Goal: Complete application form: Complete application form

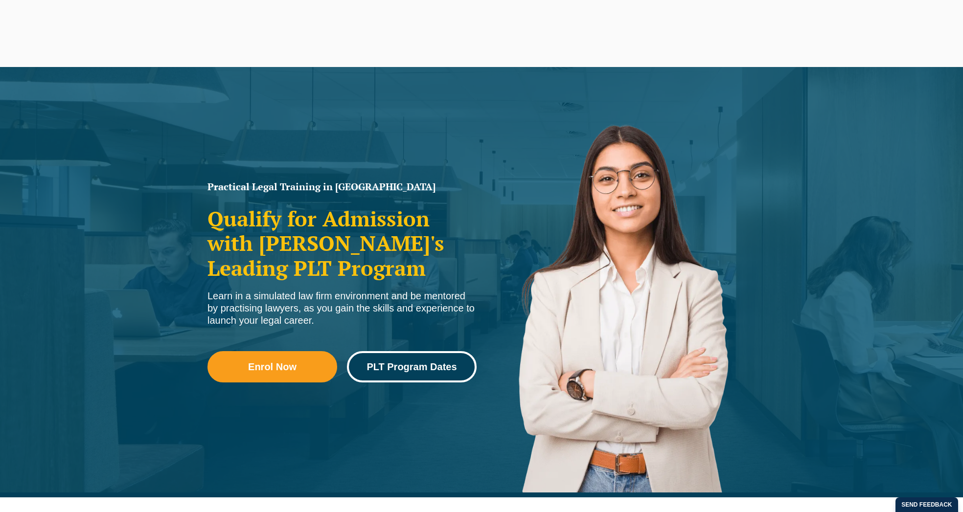
click at [391, 362] on span "PLT Program Dates" at bounding box center [412, 367] width 90 height 10
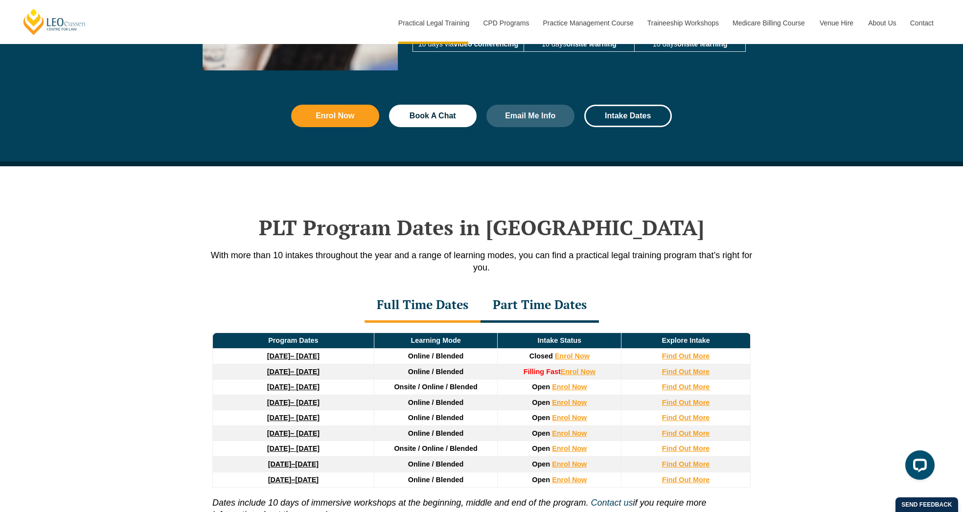
scroll to position [999, 0]
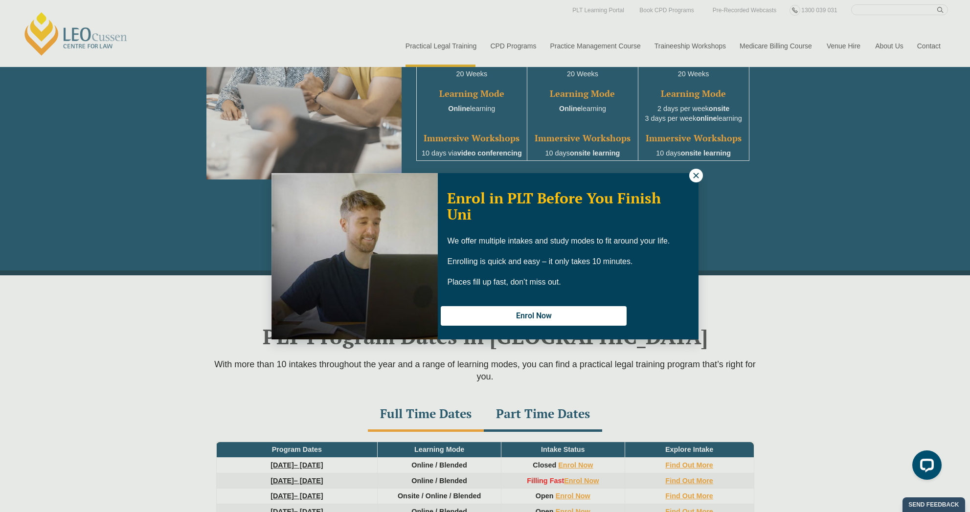
click at [920, 42] on div "Enrol in PLT Before You Finish Uni We offer multiple intakes and study modes to…" at bounding box center [485, 256] width 970 height 512
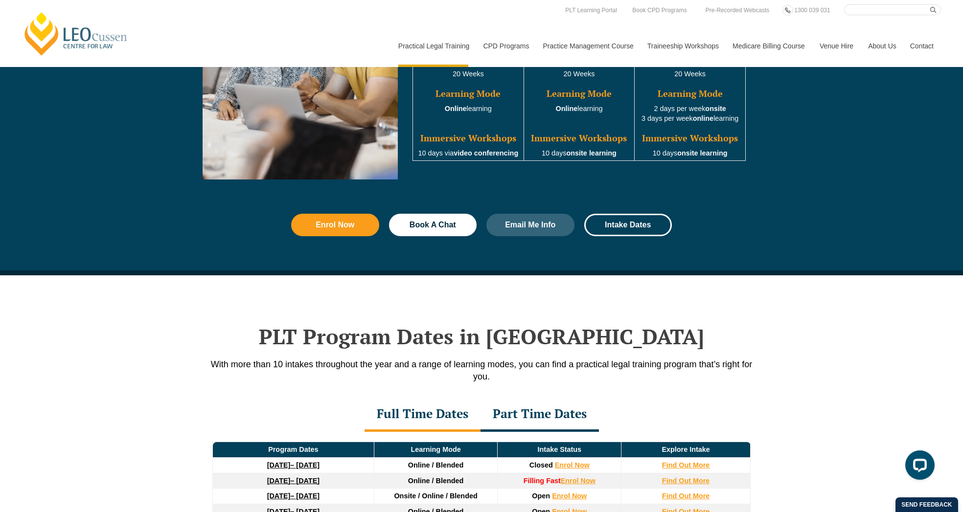
click at [917, 44] on link "Contact" at bounding box center [922, 46] width 38 height 42
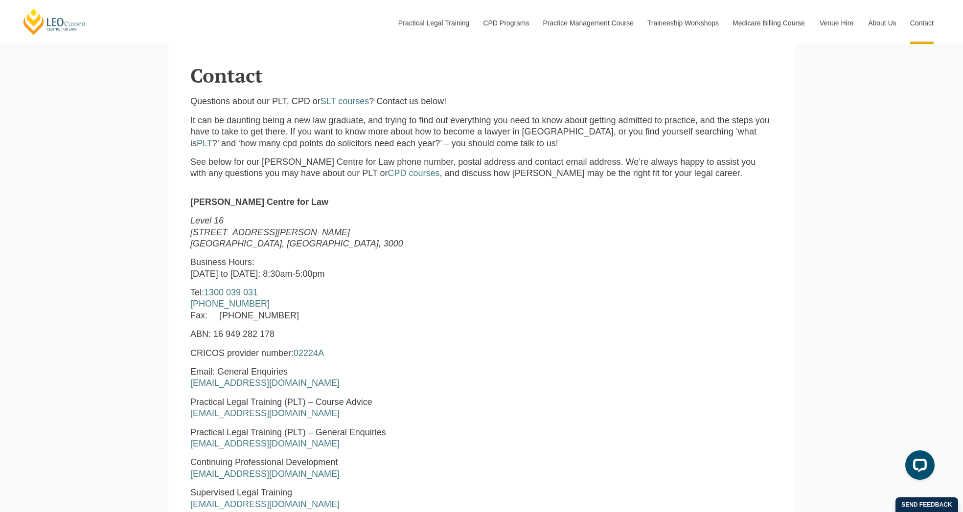
scroll to position [325, 0]
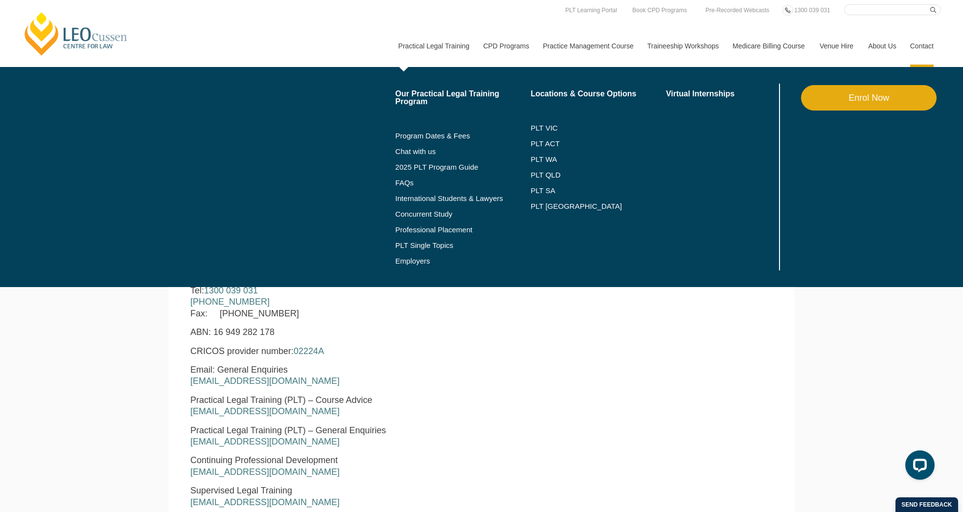
click at [421, 41] on link "Practical Legal Training" at bounding box center [433, 46] width 85 height 42
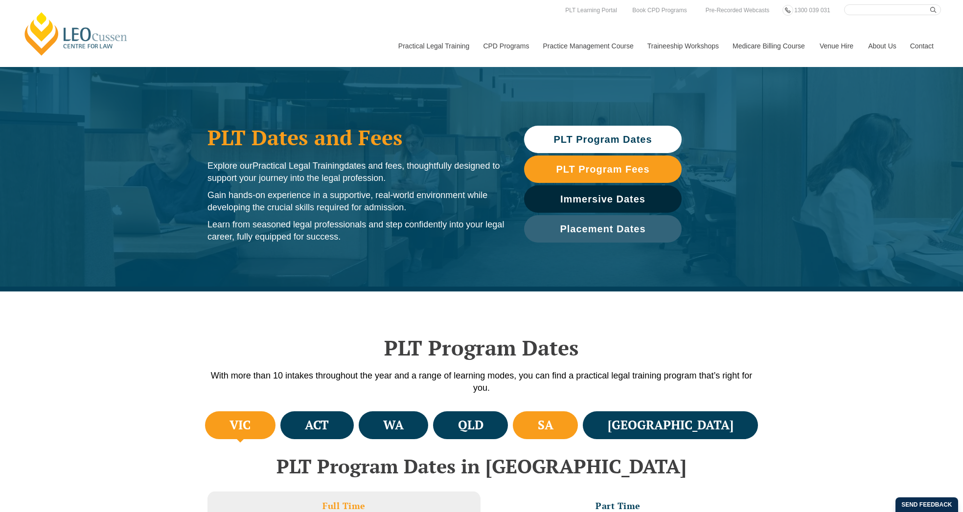
click at [553, 429] on h4 "SA" at bounding box center [546, 425] width 16 height 16
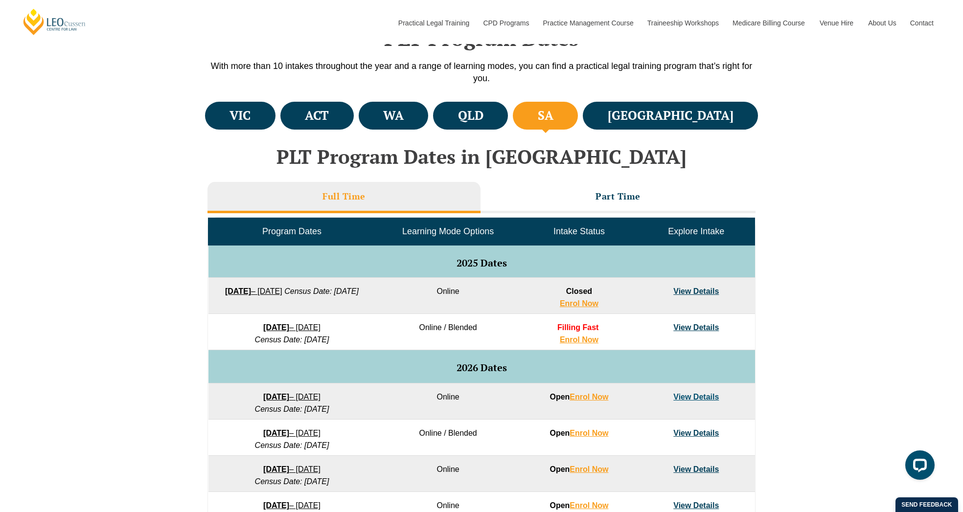
scroll to position [322, 0]
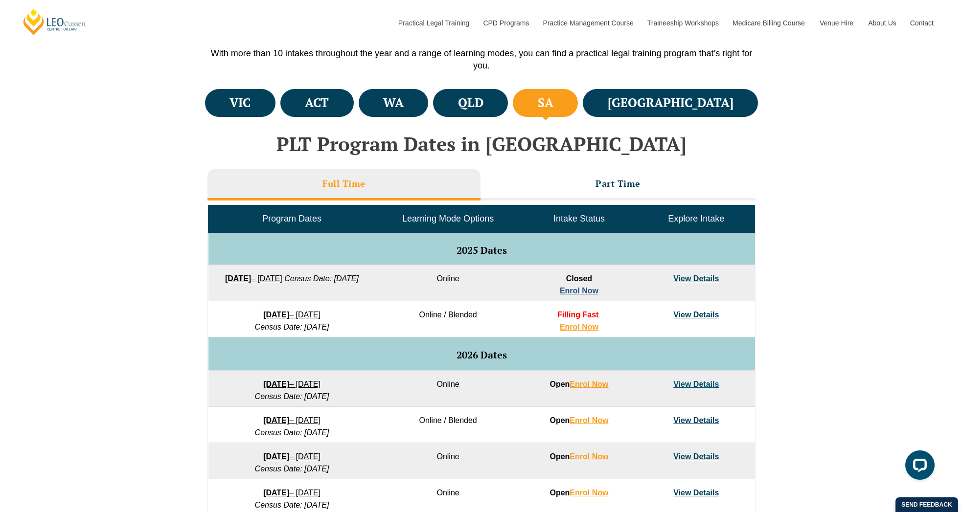
click at [577, 291] on link "Enrol Now" at bounding box center [579, 291] width 39 height 8
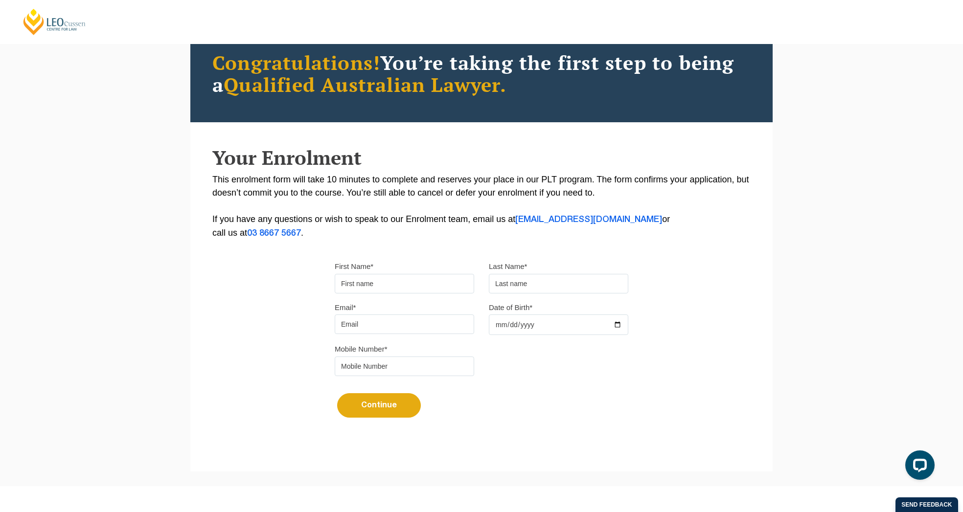
scroll to position [151, 0]
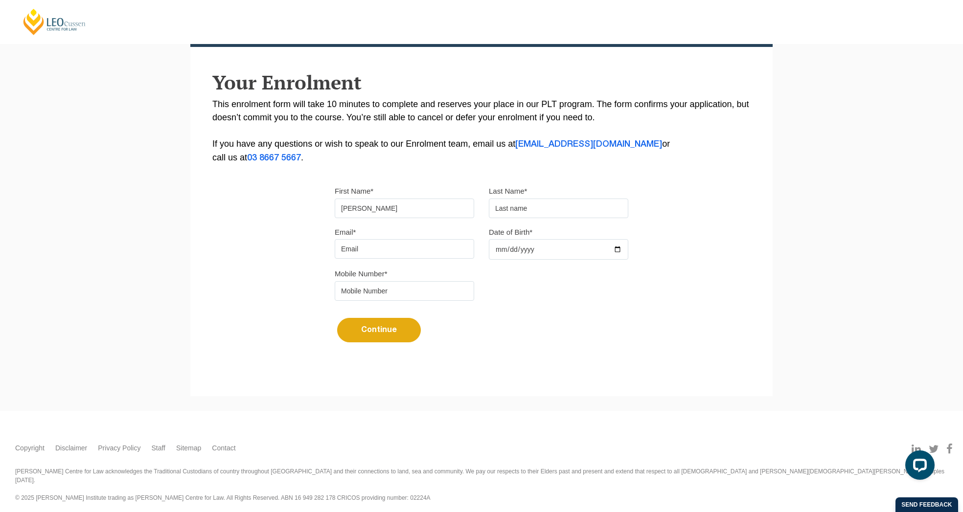
type input "[PERSON_NAME]"
type input "[EMAIL_ADDRESS][DOMAIN_NAME]"
click at [548, 255] on input "Date of Birth*" at bounding box center [558, 249] width 139 height 21
click at [538, 251] on input "[DATE]" at bounding box center [558, 249] width 139 height 21
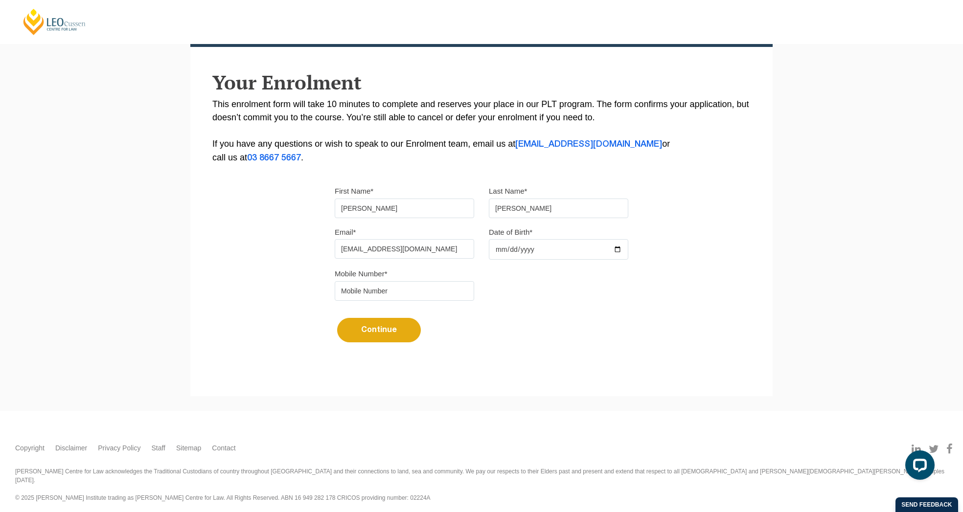
drag, startPoint x: 538, startPoint y: 249, endPoint x: 529, endPoint y: 252, distance: 9.3
click at [538, 250] on input "[DATE]" at bounding box center [558, 249] width 139 height 21
click at [530, 251] on input "[DATE]" at bounding box center [558, 249] width 139 height 21
click at [514, 249] on input "[DATE]" at bounding box center [558, 249] width 139 height 21
type input "[DATE]"
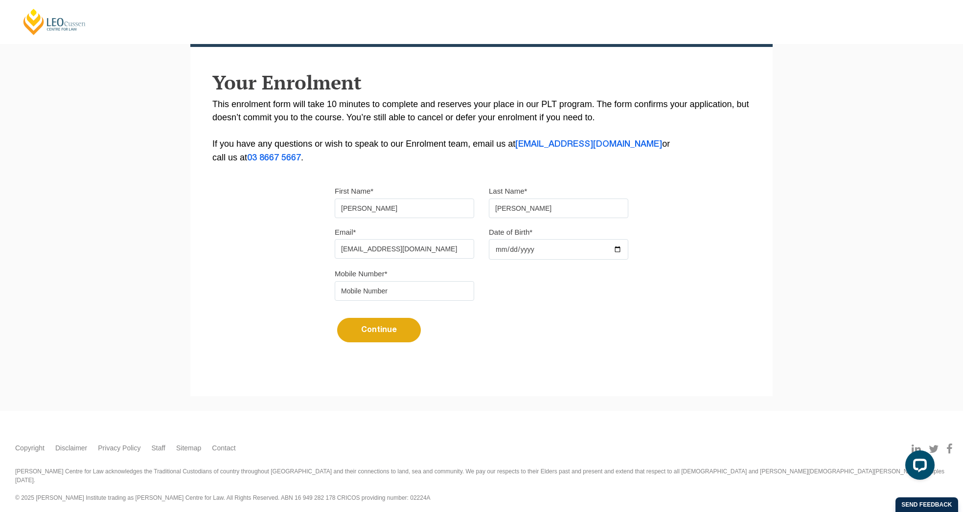
click at [503, 253] on input "[DATE]" at bounding box center [558, 249] width 139 height 21
type input "[DATE]"
click at [592, 291] on div "Mobile Number*" at bounding box center [481, 287] width 308 height 41
click at [382, 334] on button "Continue" at bounding box center [379, 330] width 84 height 24
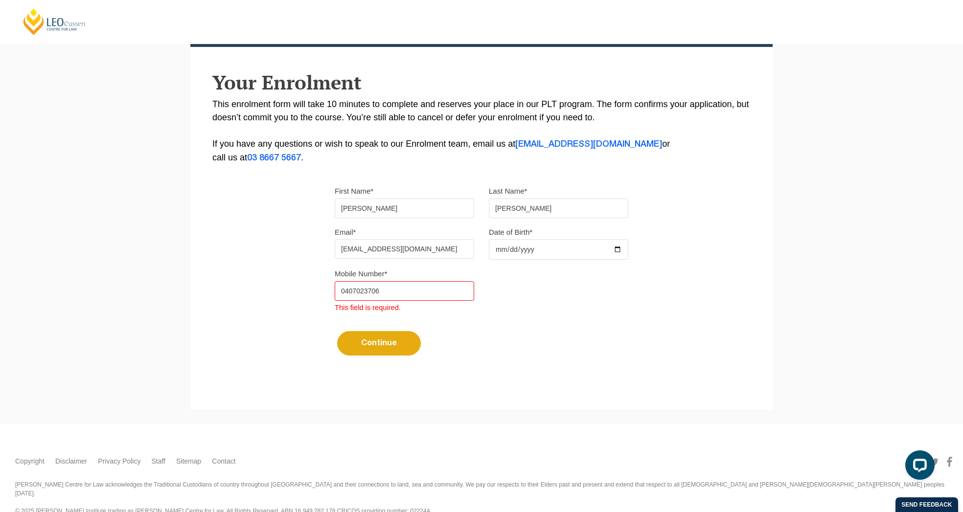
type input "0407023706"
click at [388, 348] on button "Continue" at bounding box center [379, 343] width 84 height 24
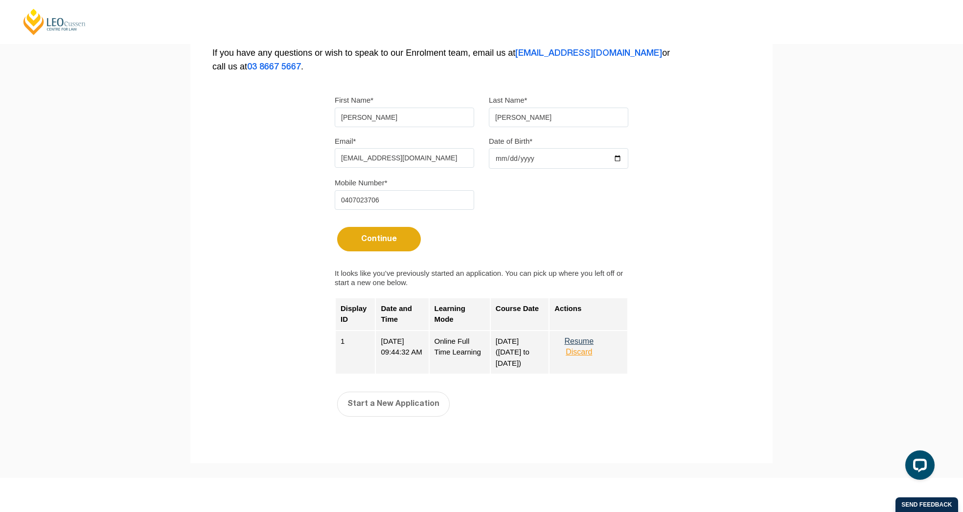
scroll to position [308, 0]
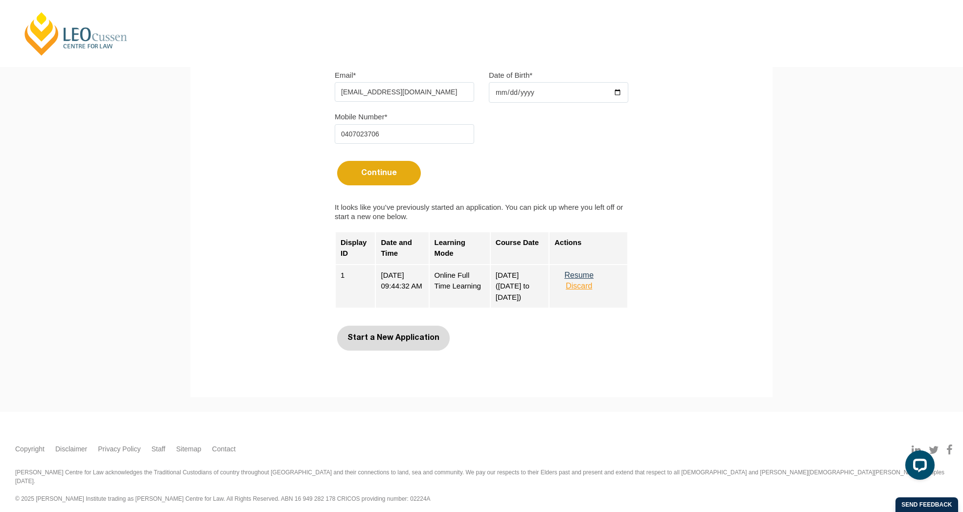
click at [378, 340] on button "Start a New Application" at bounding box center [393, 338] width 113 height 24
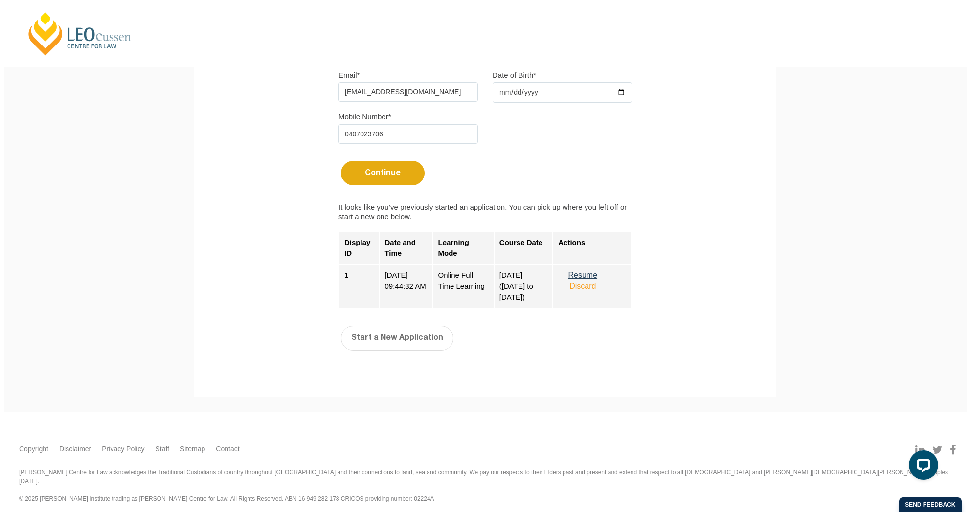
scroll to position [0, 0]
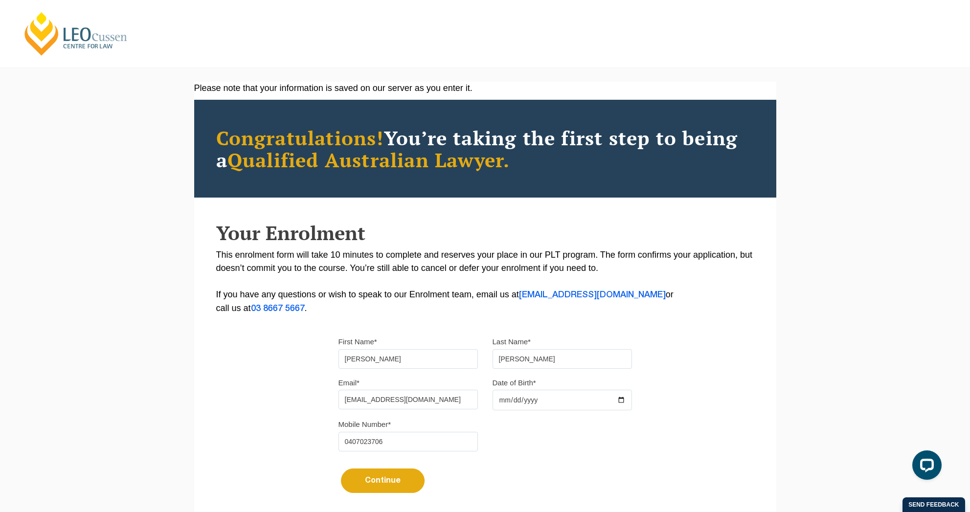
select select
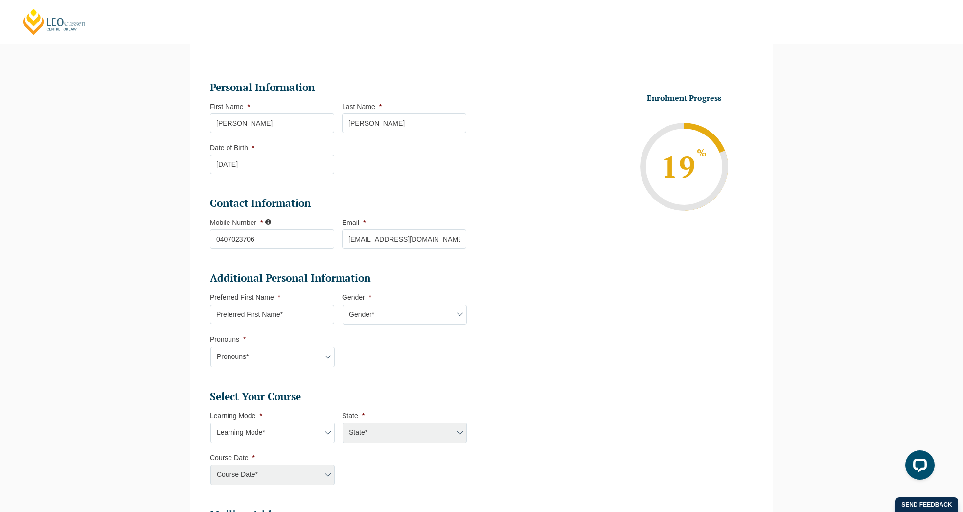
scroll to position [105, 0]
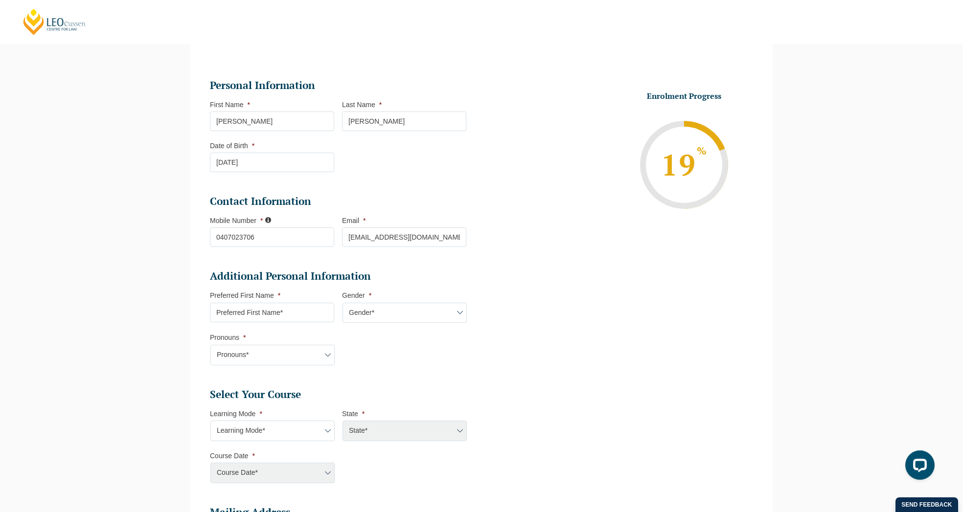
select select "[DEMOGRAPHIC_DATA]"
select select "He/Him/His"
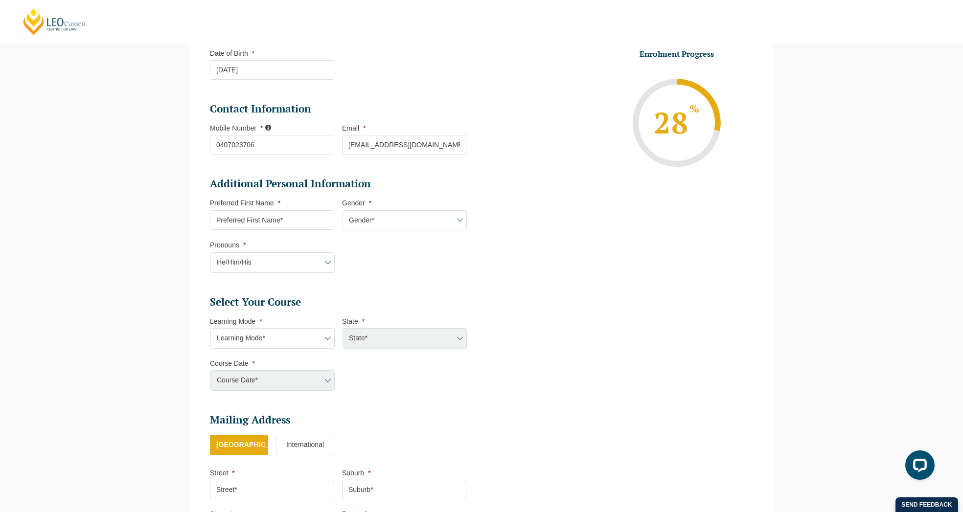
scroll to position [241, 0]
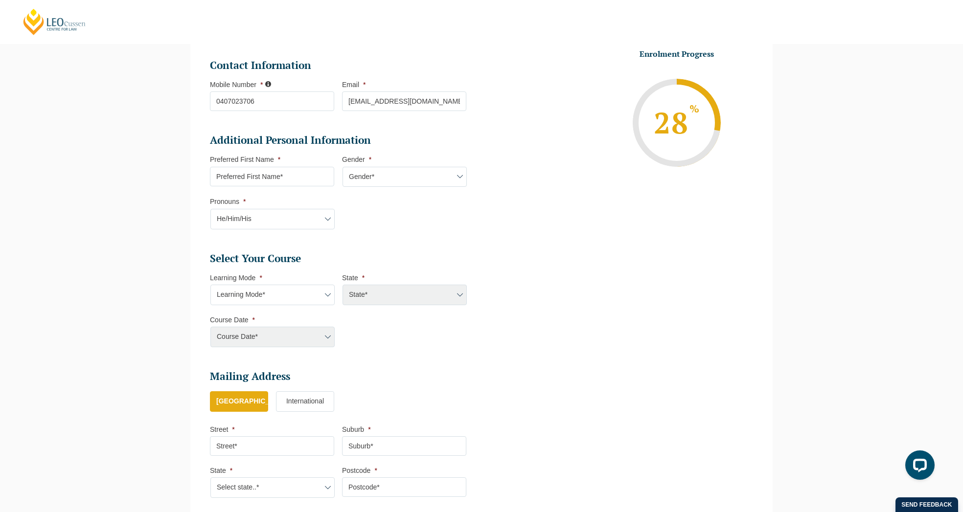
click at [463, 293] on div "State* ACT/NSW National ([GEOGRAPHIC_DATA]/[GEOGRAPHIC_DATA], [GEOGRAPHIC_DATA]…" at bounding box center [404, 295] width 124 height 21
click at [459, 292] on div "State* ACT/NSW National ([GEOGRAPHIC_DATA]/[GEOGRAPHIC_DATA], [GEOGRAPHIC_DATA]…" at bounding box center [404, 295] width 124 height 21
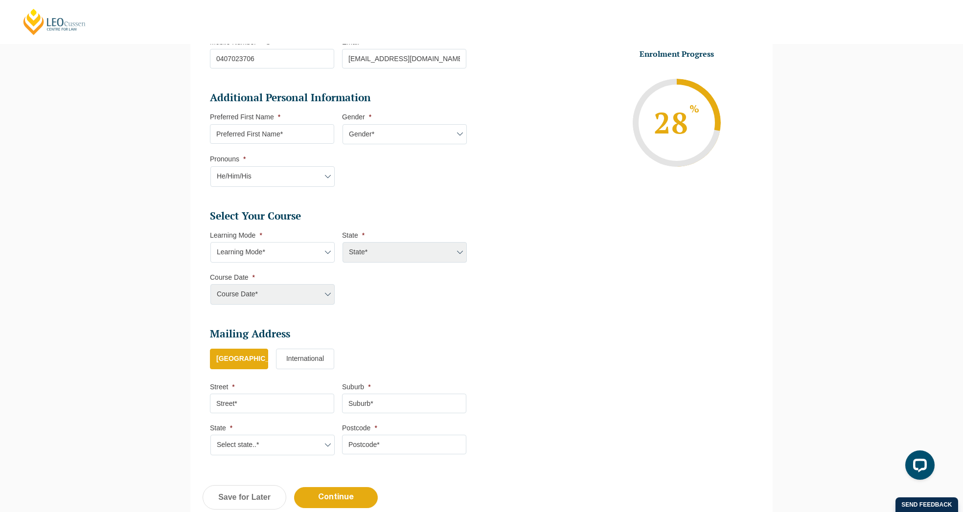
scroll to position [310, 0]
